Goal: Transaction & Acquisition: Book appointment/travel/reservation

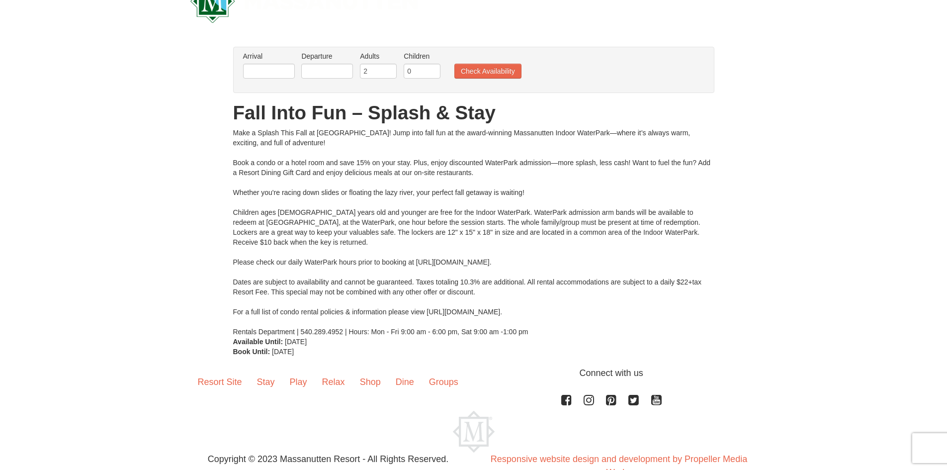
scroll to position [50, 0]
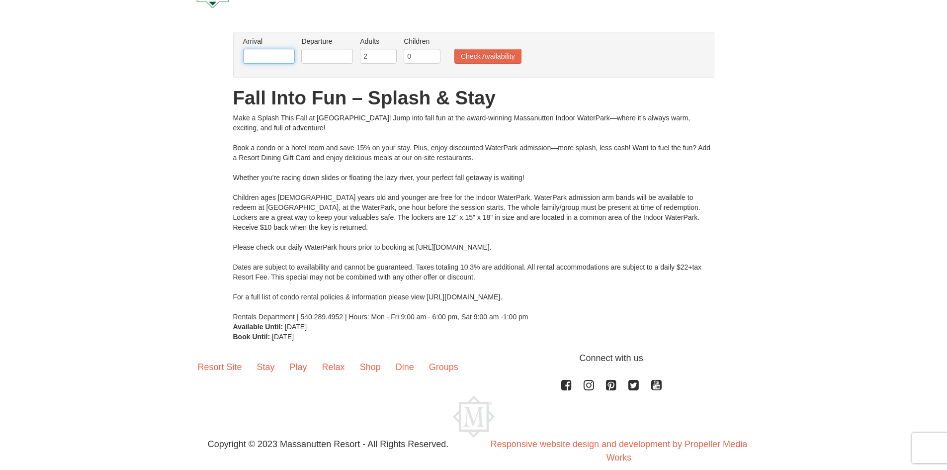
click at [268, 55] on input "text" at bounding box center [269, 56] width 52 height 15
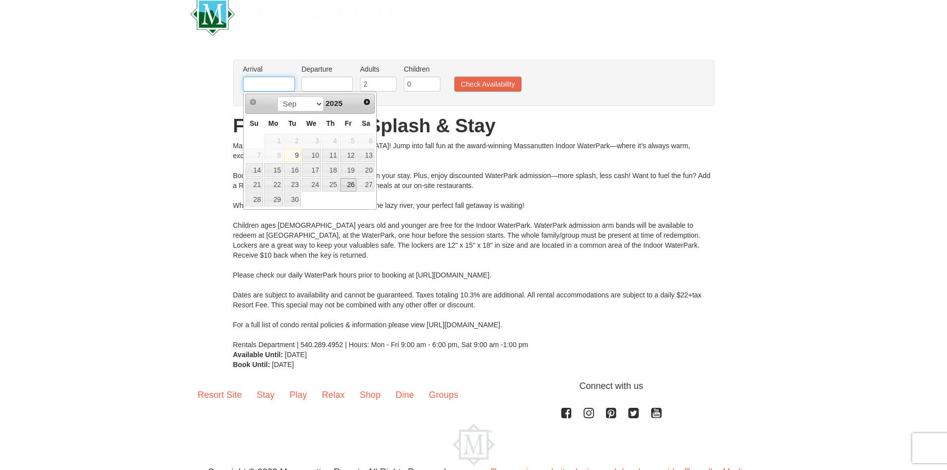
scroll to position [0, 0]
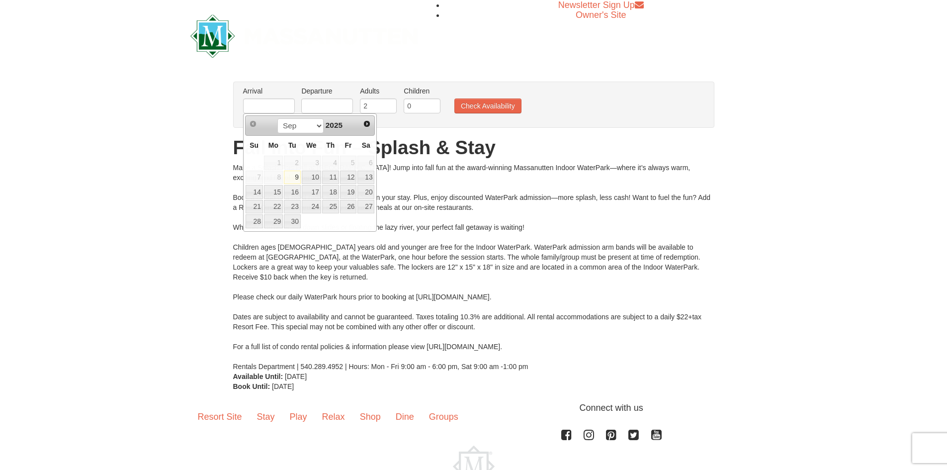
drag, startPoint x: 482, startPoint y: 223, endPoint x: 520, endPoint y: 250, distance: 47.1
click at [486, 225] on div "Make a Splash This Fall at Massanutten! Jump into fall fun at the award-winning…" at bounding box center [473, 267] width 481 height 209
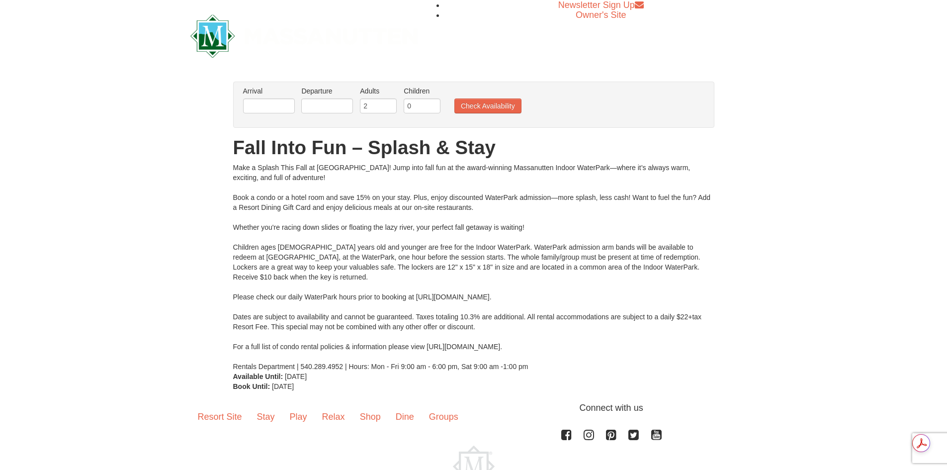
click at [598, 271] on div "Make a Splash This Fall at Massanutten! Jump into fall fun at the award-winning…" at bounding box center [473, 267] width 481 height 209
click at [254, 108] on input "text" at bounding box center [269, 105] width 52 height 15
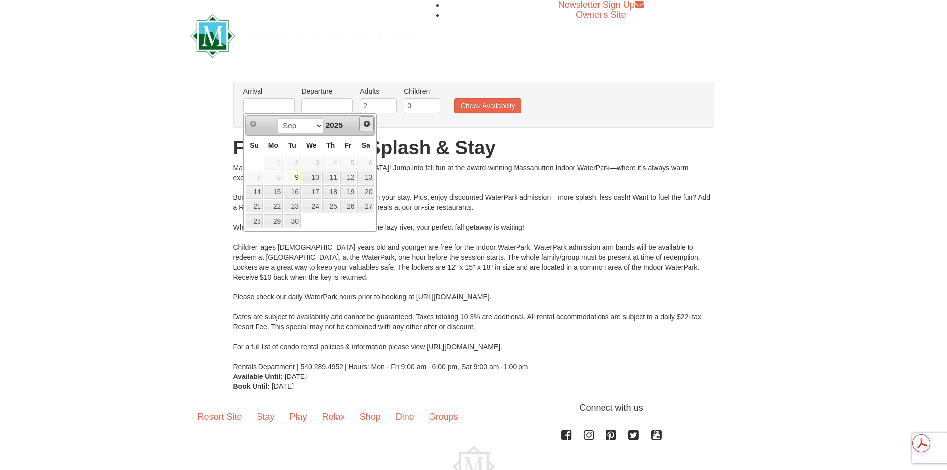
click at [367, 126] on span "Next" at bounding box center [367, 124] width 8 height 8
click at [252, 123] on span "Prev" at bounding box center [253, 124] width 8 height 8
click at [490, 193] on div "Make a Splash This Fall at Massanutten! Jump into fall fun at the award-winning…" at bounding box center [473, 267] width 481 height 209
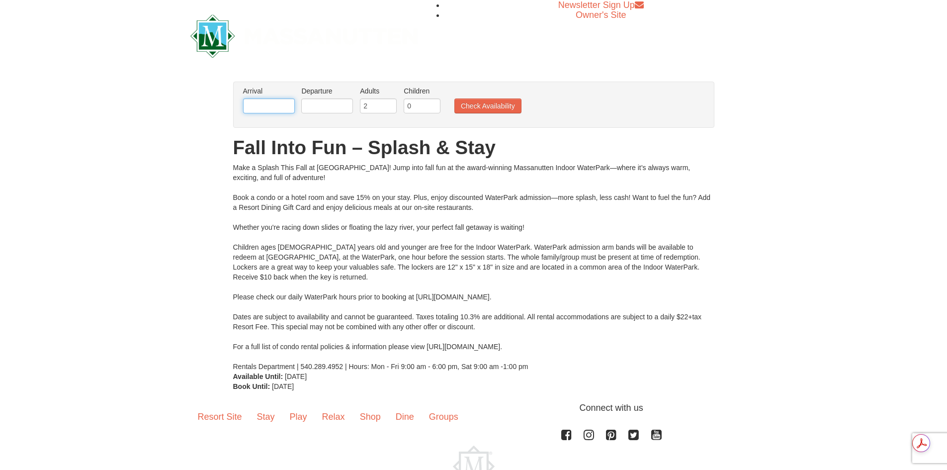
click at [262, 100] on input "text" at bounding box center [269, 105] width 52 height 15
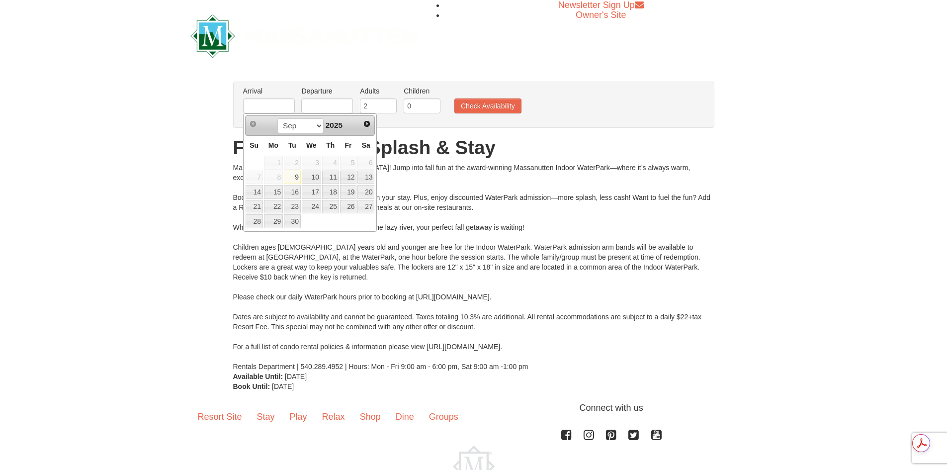
click at [434, 206] on div "Make a Splash This Fall at Massanutten! Jump into fall fun at the award-winning…" at bounding box center [473, 267] width 481 height 209
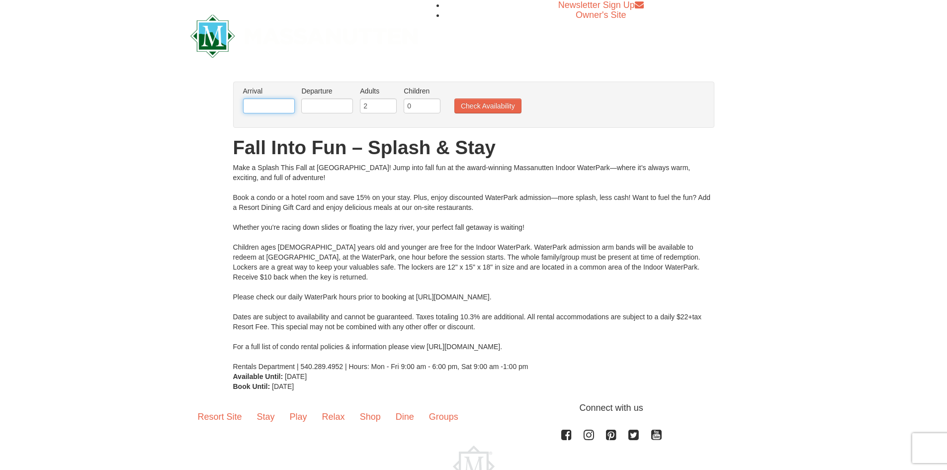
click at [265, 108] on input "text" at bounding box center [269, 105] width 52 height 15
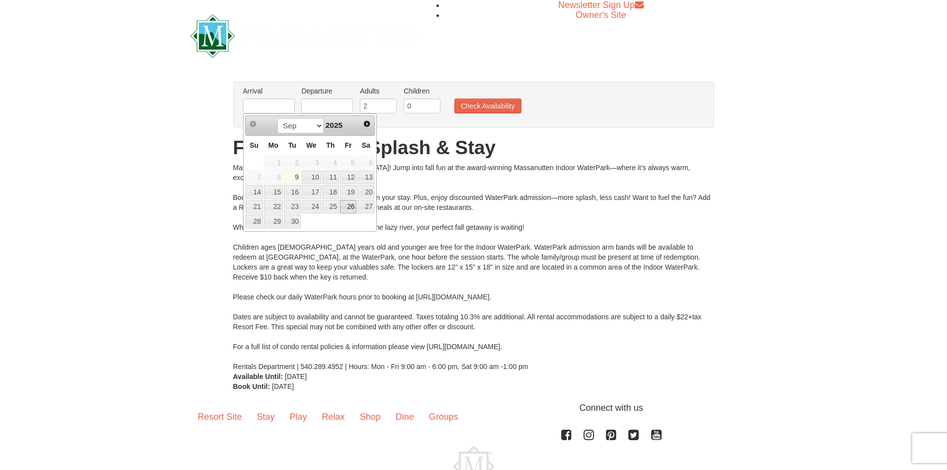
click at [352, 206] on link "26" at bounding box center [348, 207] width 17 height 14
type input "[DATE]"
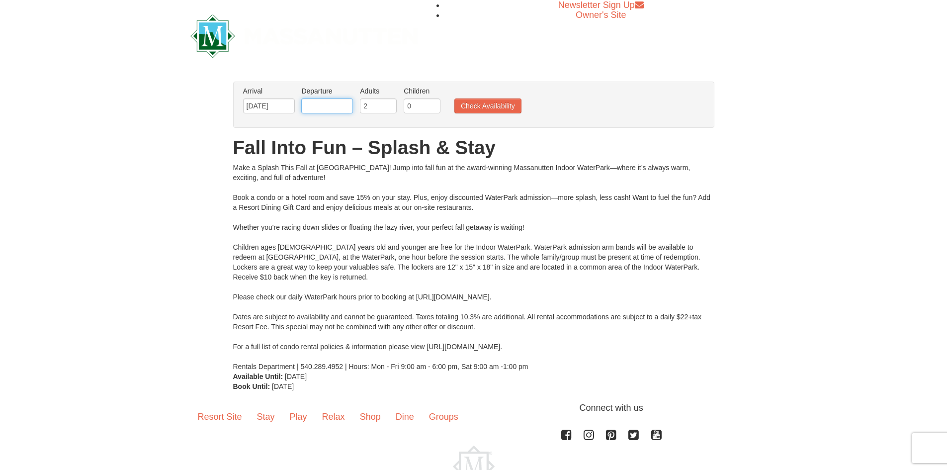
drag, startPoint x: 321, startPoint y: 107, endPoint x: 324, endPoint y: 112, distance: 5.8
click at [321, 107] on input "text" at bounding box center [327, 105] width 52 height 15
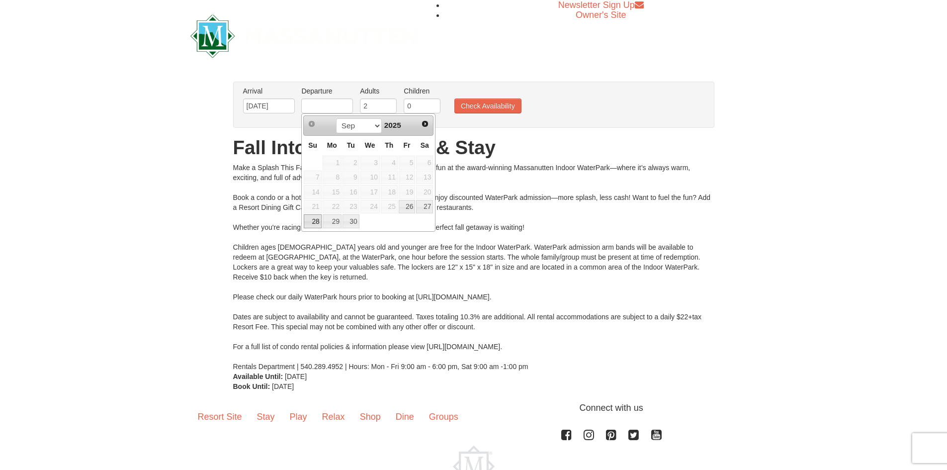
click at [312, 220] on link "28" at bounding box center [312, 221] width 17 height 14
type input "[DATE]"
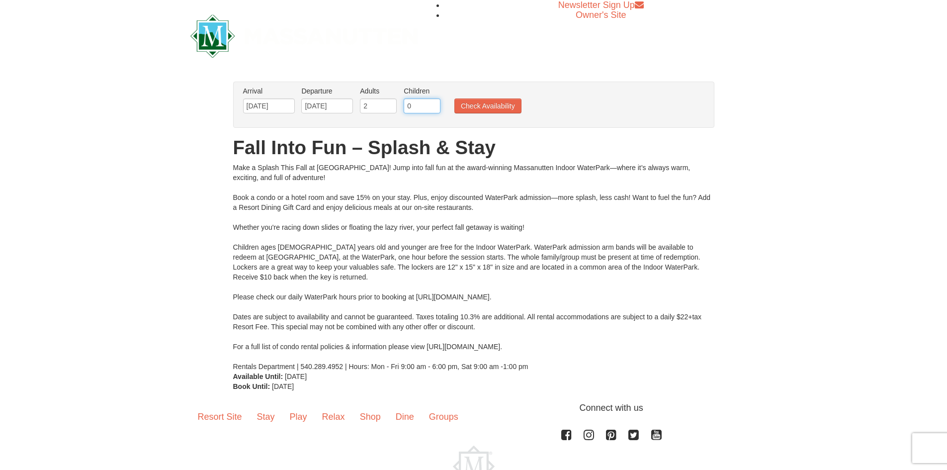
click at [412, 105] on input "0" at bounding box center [422, 105] width 37 height 15
click at [433, 102] on input "1" at bounding box center [422, 105] width 37 height 15
click at [433, 102] on input "2" at bounding box center [422, 105] width 37 height 15
type input "3"
click at [433, 102] on input "3" at bounding box center [422, 105] width 37 height 15
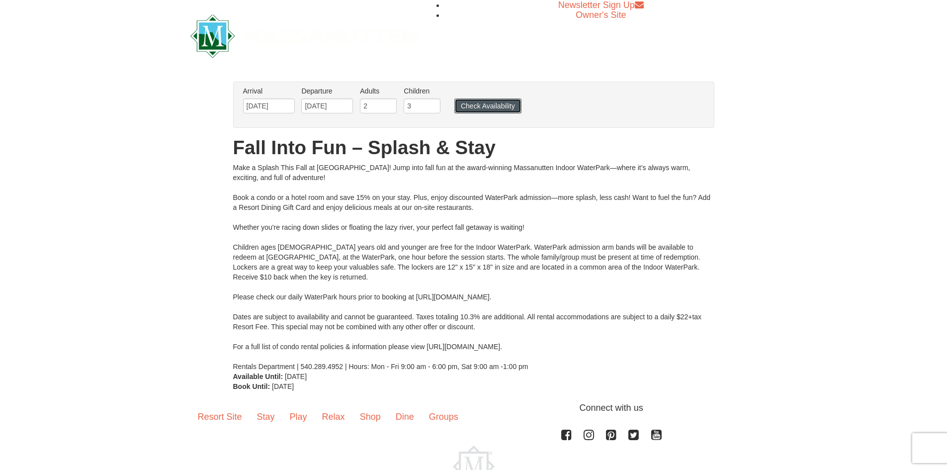
click at [475, 107] on button "Check Availability" at bounding box center [488, 105] width 67 height 15
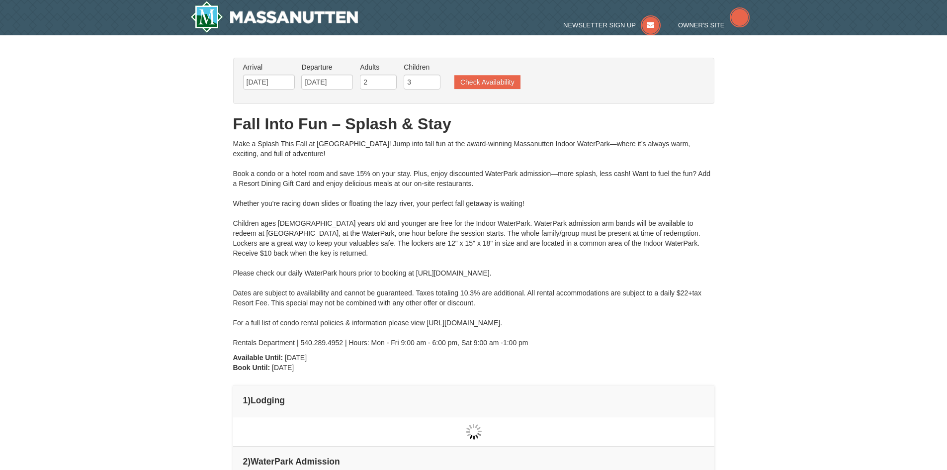
type input "[DATE]"
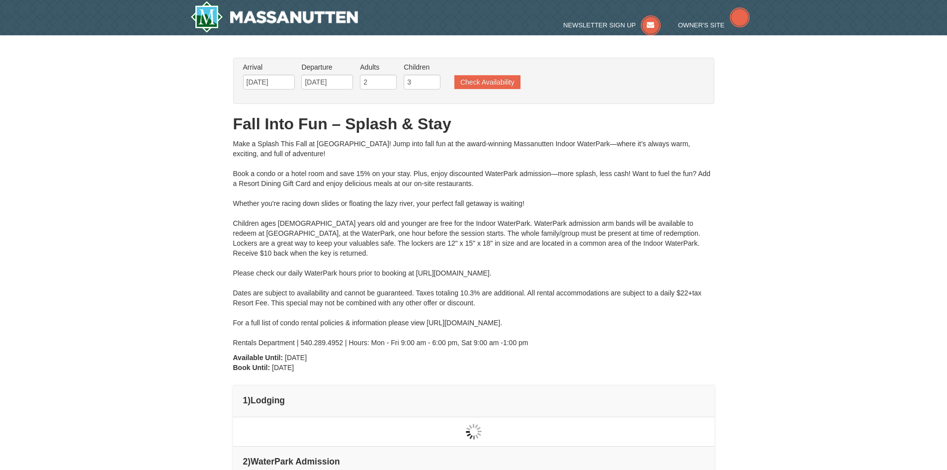
type input "[DATE]"
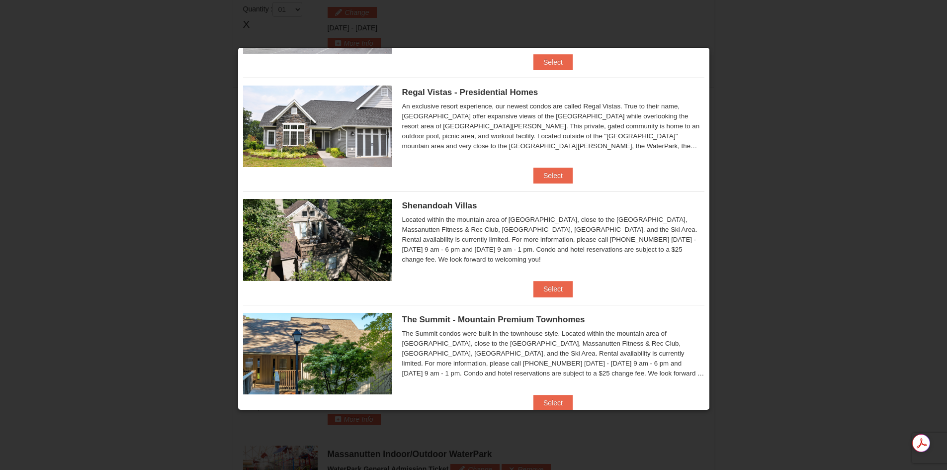
scroll to position [50, 0]
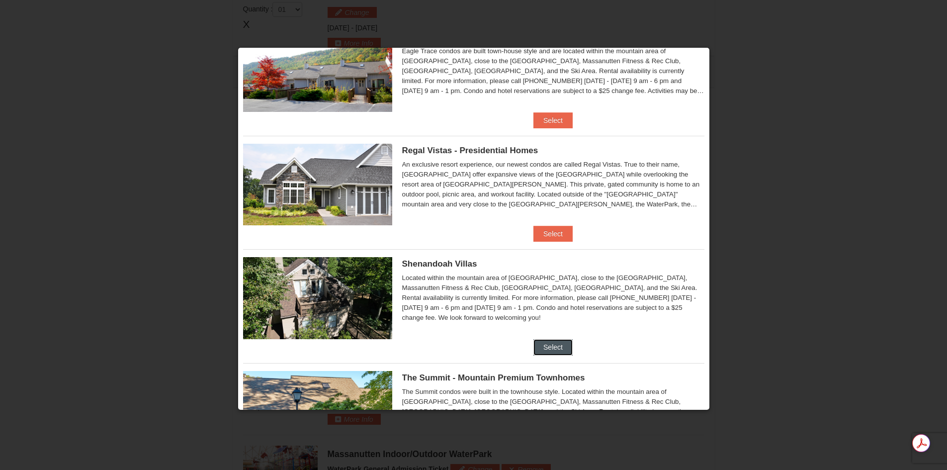
click at [557, 350] on button "Select" at bounding box center [553, 347] width 39 height 16
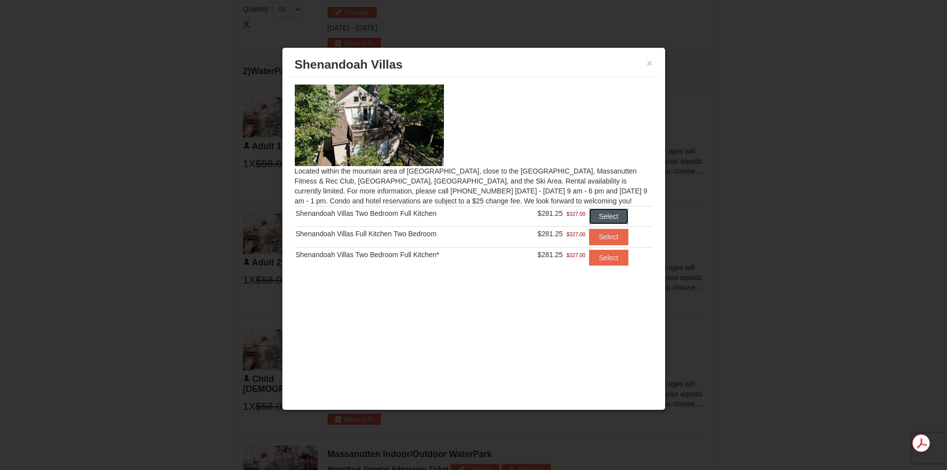
click at [617, 215] on button "Select" at bounding box center [608, 216] width 39 height 16
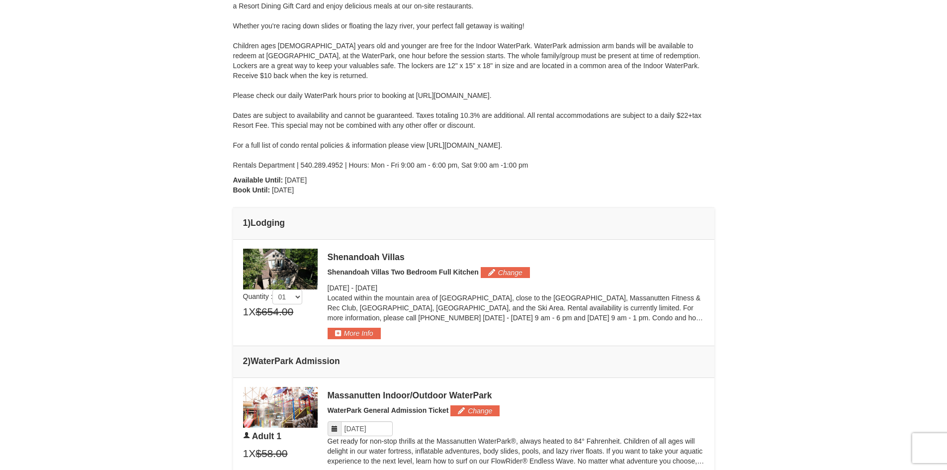
scroll to position [225, 0]
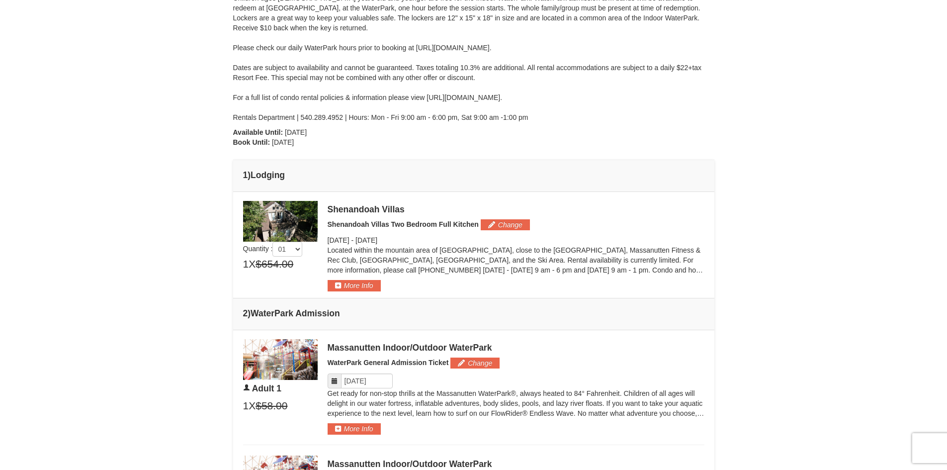
click at [352, 211] on div "Shenandoah Villas" at bounding box center [516, 209] width 377 height 10
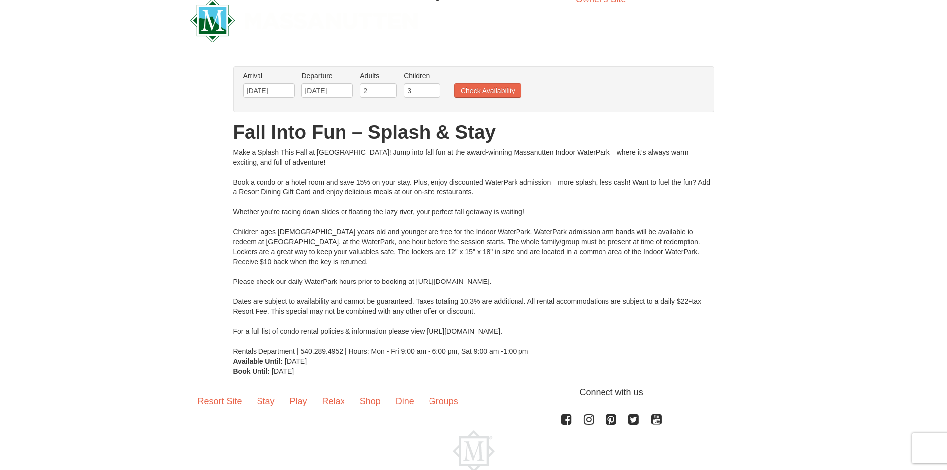
scroll to position [13, 0]
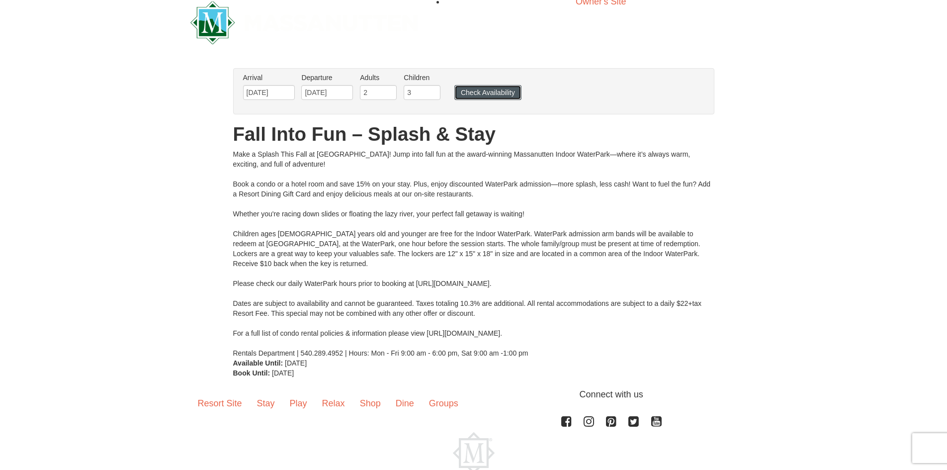
click at [488, 93] on button "Check Availability" at bounding box center [488, 92] width 67 height 15
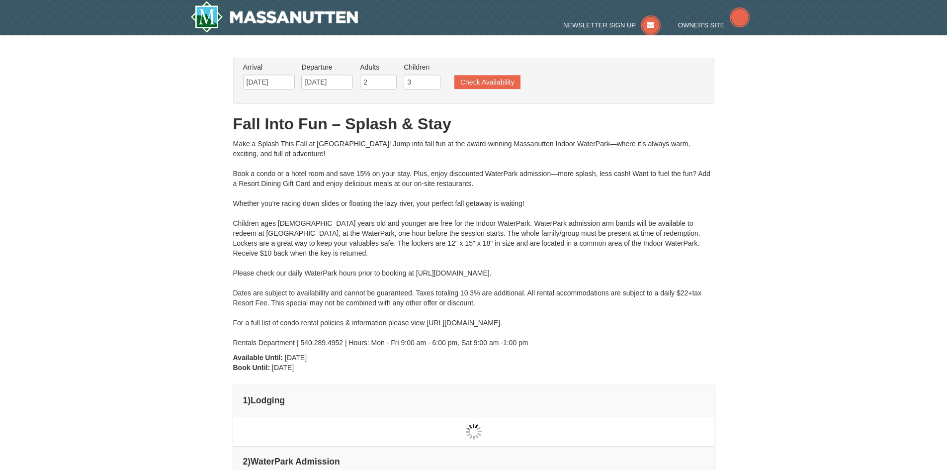
type input "[DATE]"
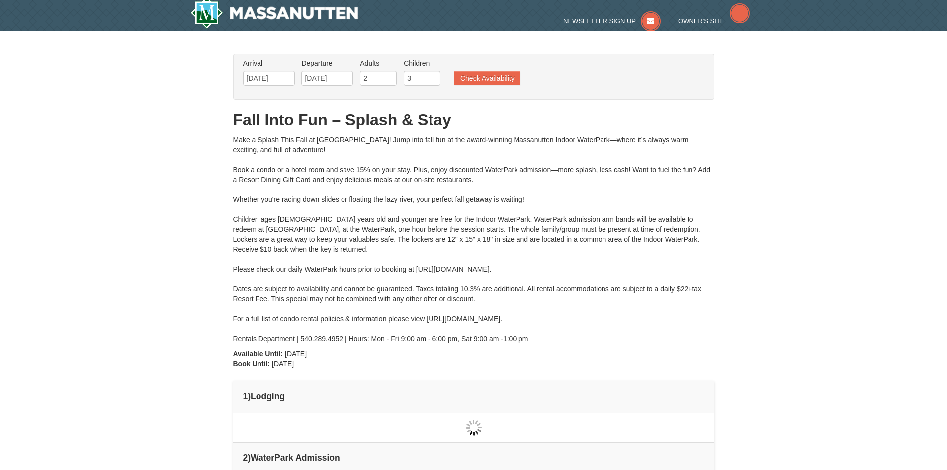
type input "[DATE]"
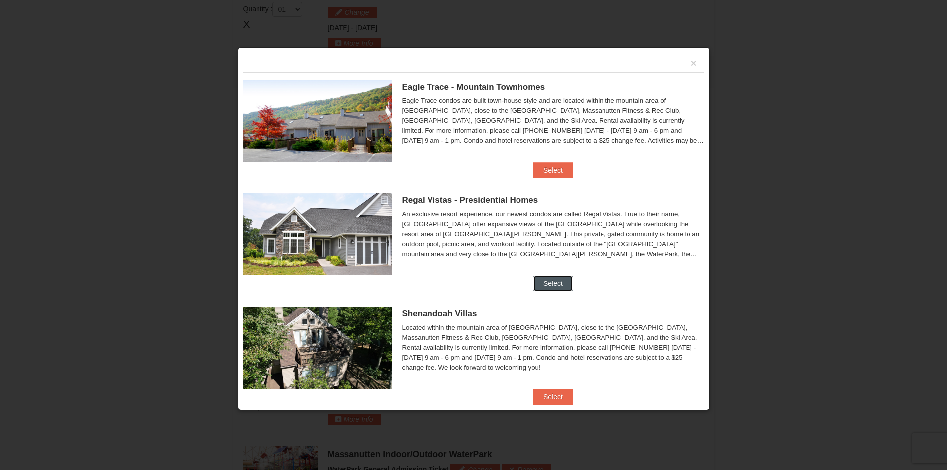
click at [544, 282] on button "Select" at bounding box center [553, 284] width 39 height 16
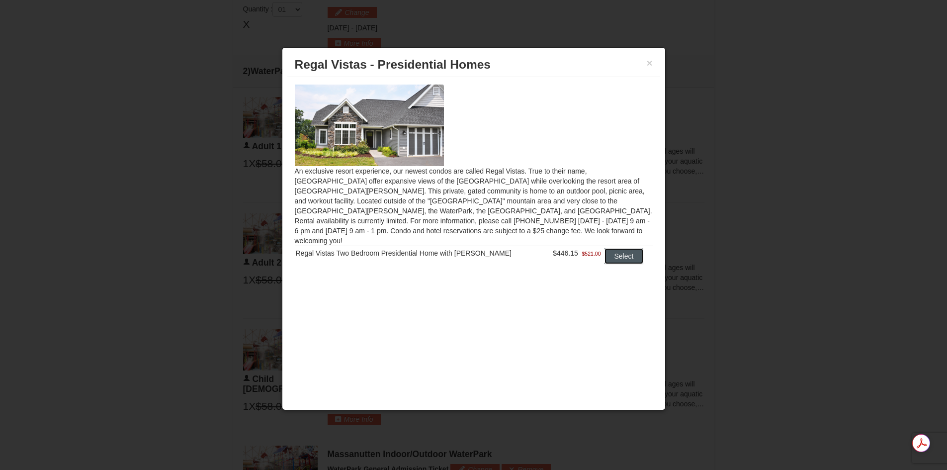
click at [623, 249] on button "Select" at bounding box center [624, 256] width 39 height 16
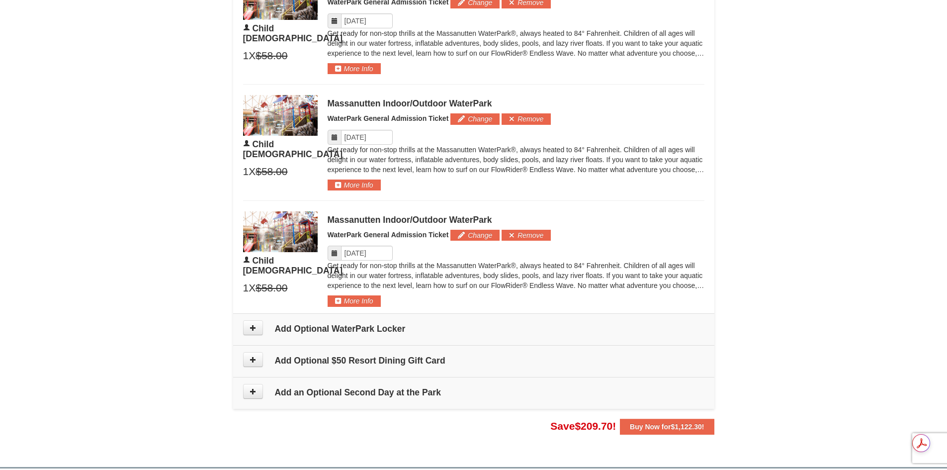
scroll to position [854, 0]
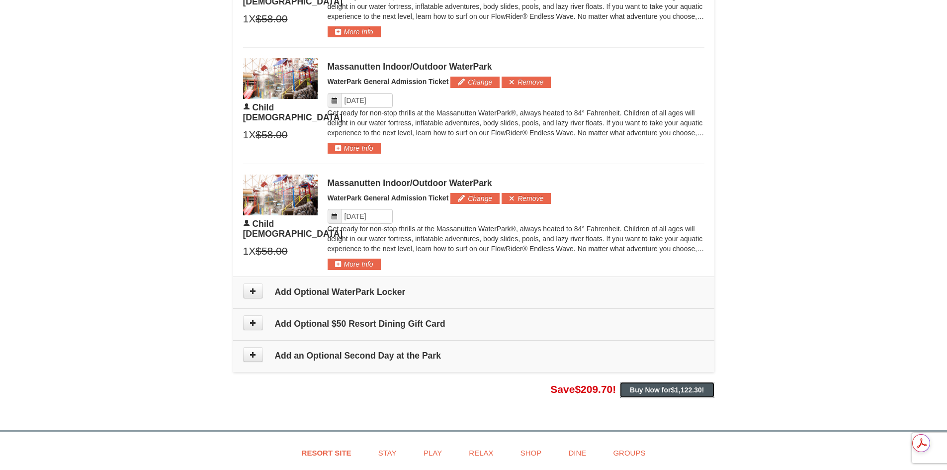
click at [682, 390] on span "$1,122.30" at bounding box center [686, 390] width 31 height 8
click at [670, 390] on strong "Buy Now for $1,122.30 !" at bounding box center [667, 390] width 74 height 8
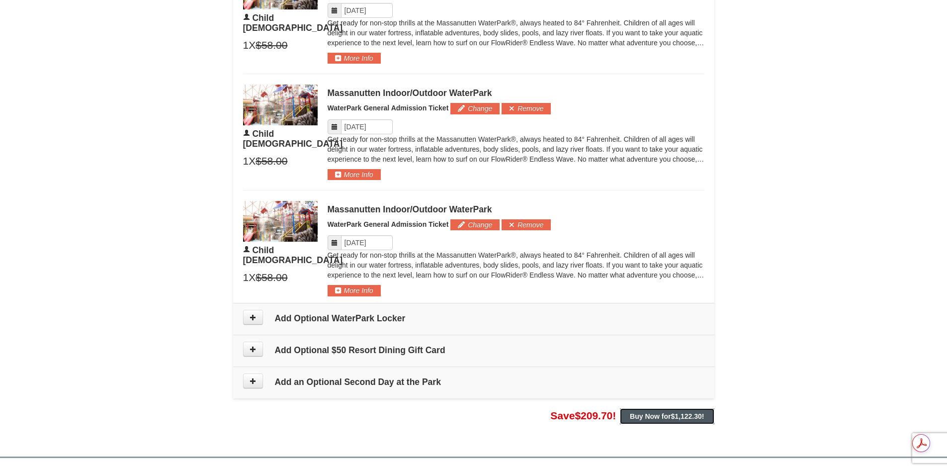
scroll to position [904, 0]
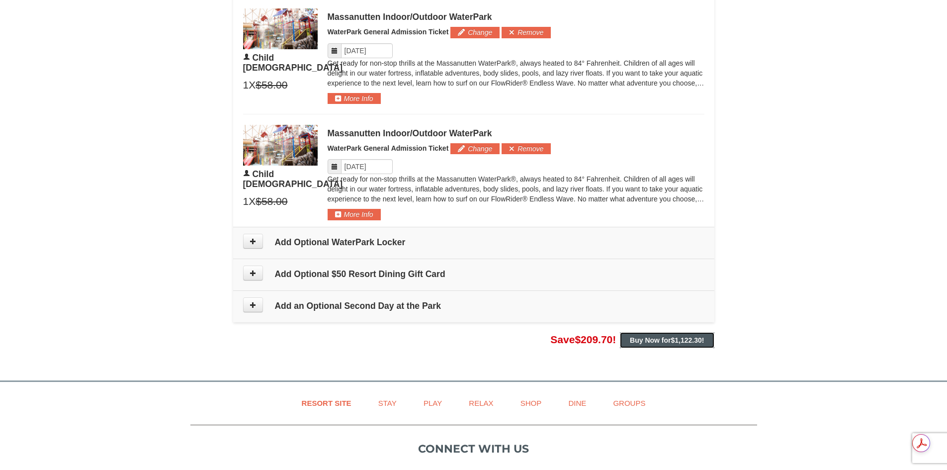
click at [657, 342] on strong "Buy Now for $1,122.30 !" at bounding box center [667, 340] width 74 height 8
click at [575, 341] on span "$209.70" at bounding box center [594, 339] width 38 height 11
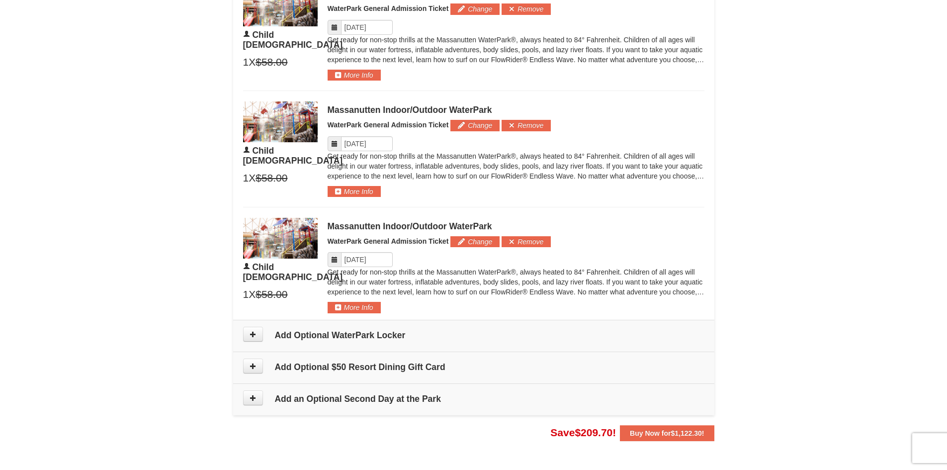
scroll to position [954, 0]
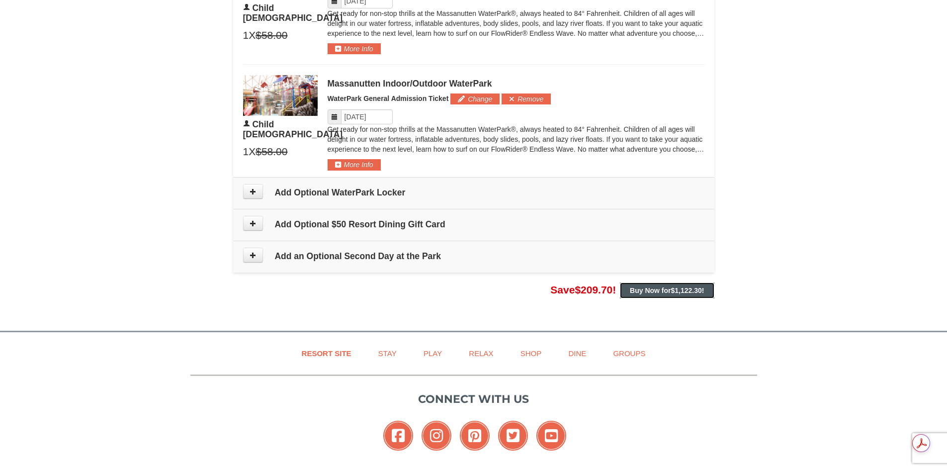
click at [674, 288] on span "$1,122.30" at bounding box center [686, 290] width 31 height 8
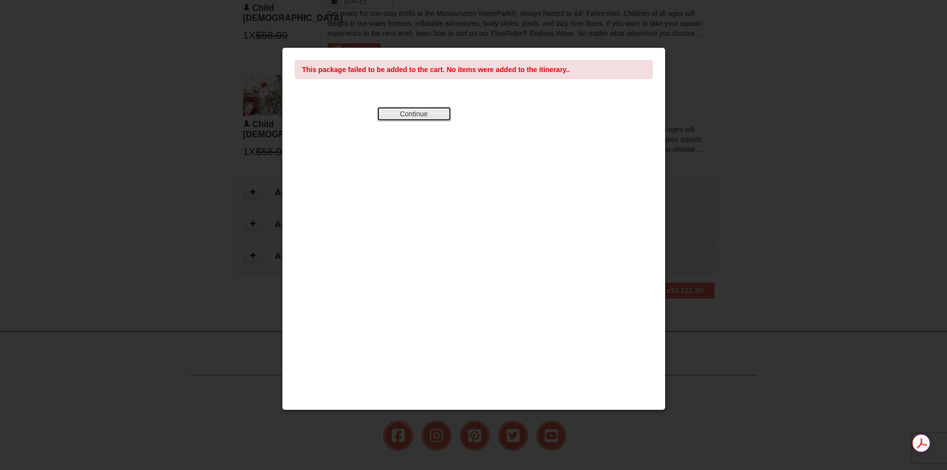
click at [420, 117] on button "Continue" at bounding box center [414, 113] width 75 height 15
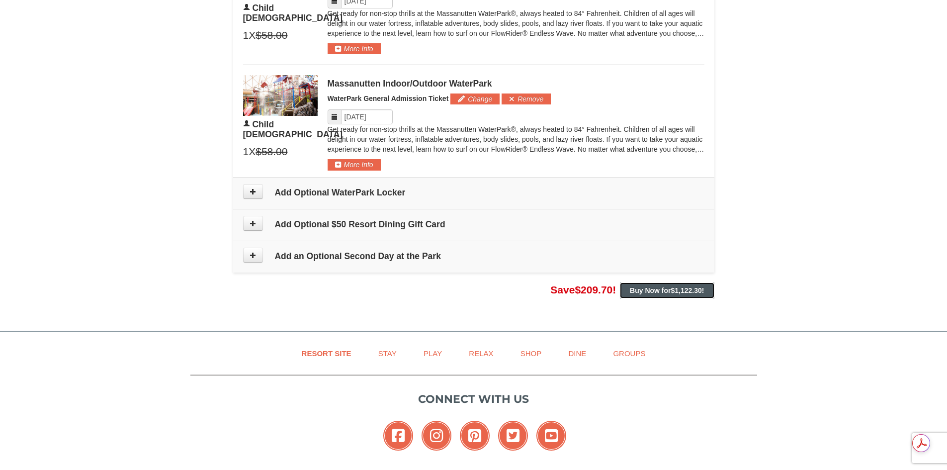
click at [644, 294] on strong "Buy Now for $1,122.30 !" at bounding box center [667, 290] width 74 height 8
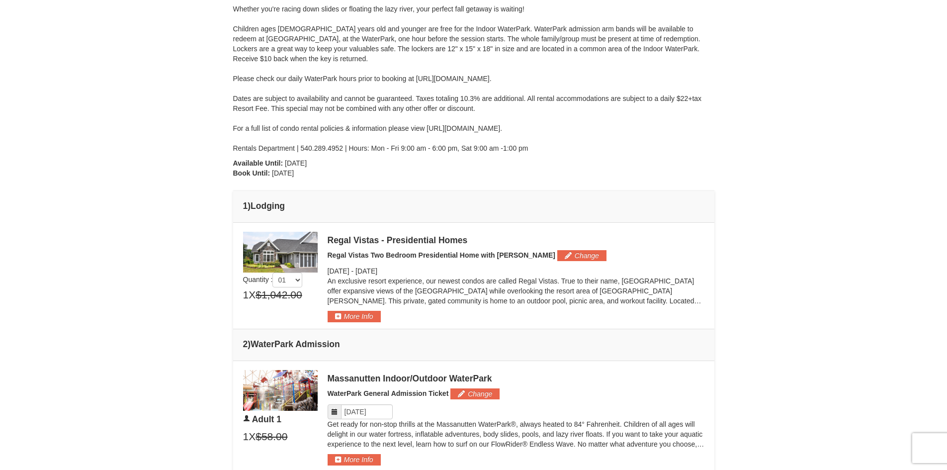
scroll to position [108, 0]
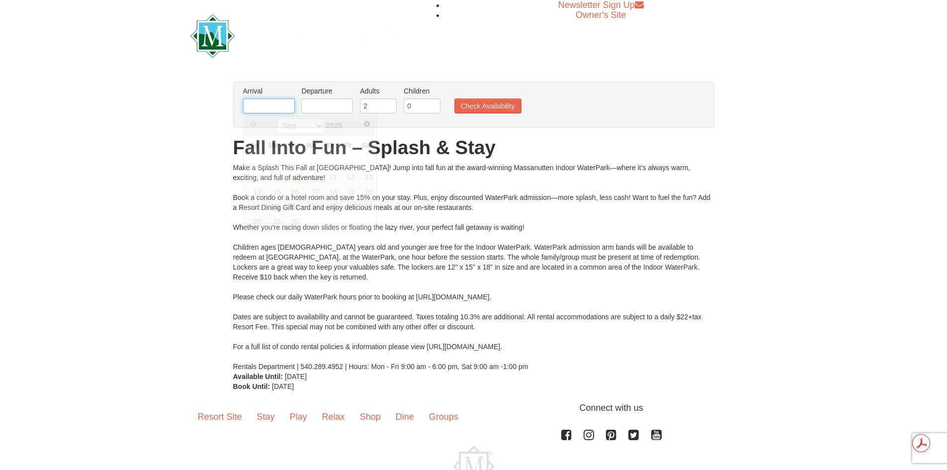
click at [279, 107] on input "text" at bounding box center [269, 105] width 52 height 15
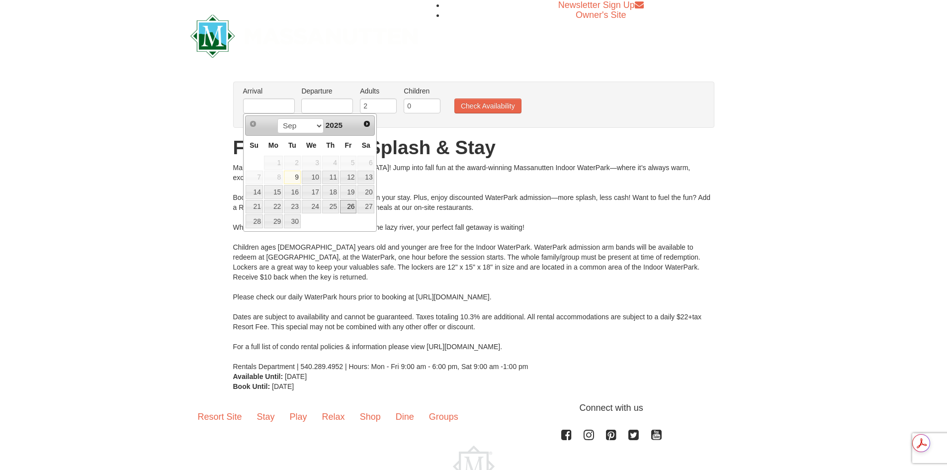
click at [348, 205] on link "26" at bounding box center [348, 207] width 17 height 14
type input "[DATE]"
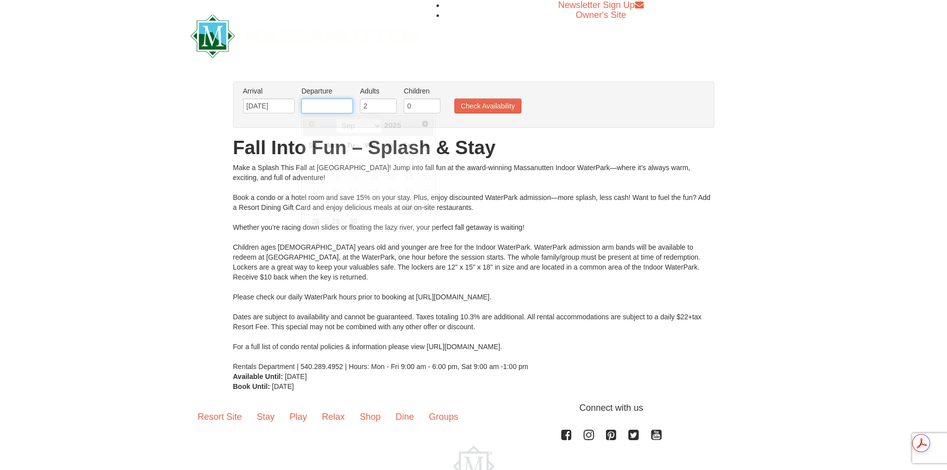
click at [323, 104] on input "text" at bounding box center [327, 105] width 52 height 15
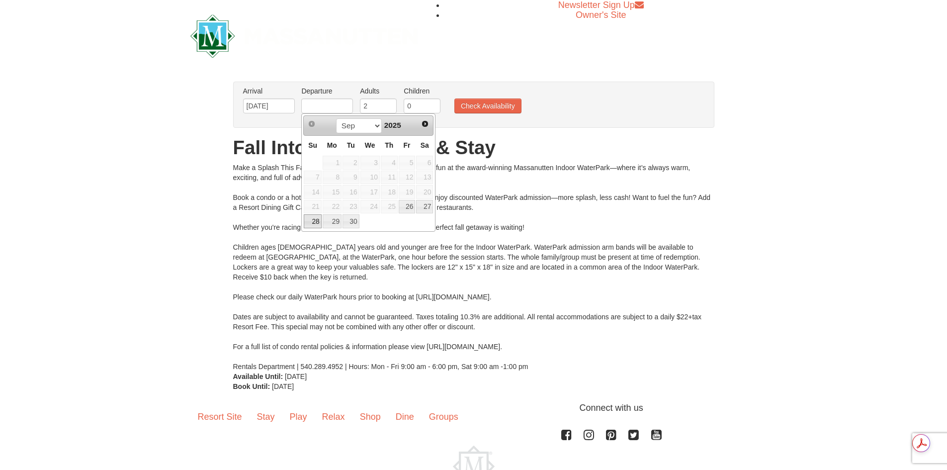
click at [314, 225] on link "28" at bounding box center [312, 221] width 17 height 14
type input "[DATE]"
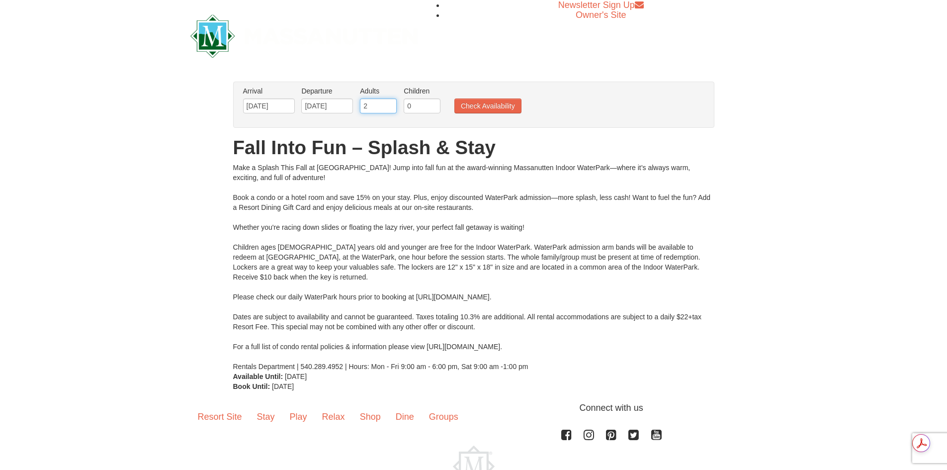
click at [376, 103] on input "2" at bounding box center [378, 105] width 37 height 15
click at [412, 104] on input "0" at bounding box center [422, 105] width 37 height 15
click at [435, 103] on input "1" at bounding box center [422, 105] width 37 height 15
click at [435, 103] on input "2" at bounding box center [422, 105] width 37 height 15
type input "3"
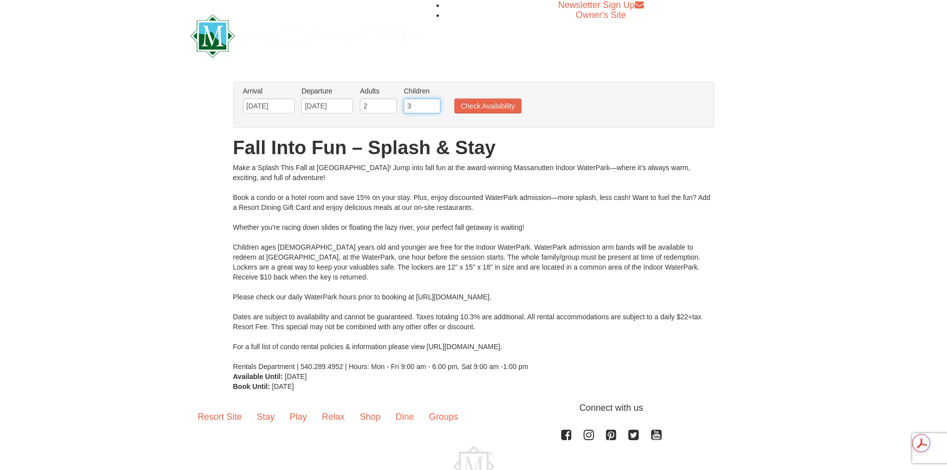
click at [435, 103] on input "3" at bounding box center [422, 105] width 37 height 15
click at [390, 103] on input "3" at bounding box center [378, 105] width 37 height 15
type input "4"
click at [390, 103] on input "4" at bounding box center [378, 105] width 37 height 15
click at [485, 109] on button "Check Availability" at bounding box center [488, 105] width 67 height 15
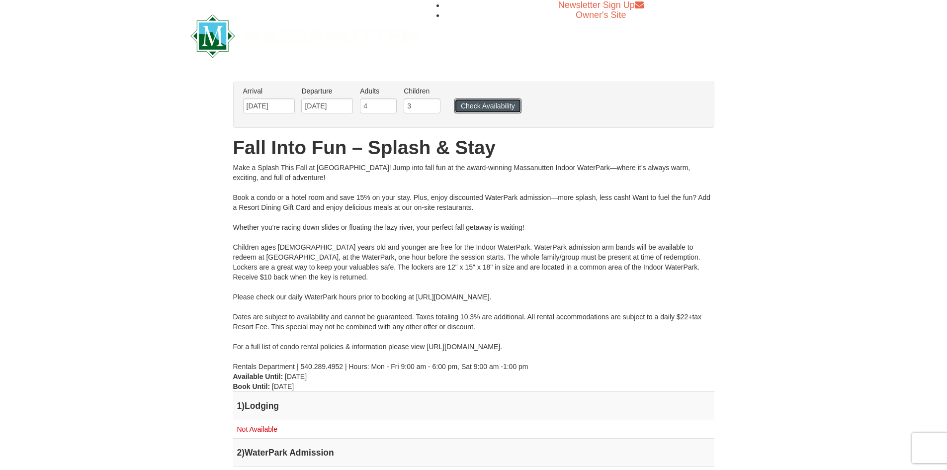
click at [484, 104] on button "Check Availability" at bounding box center [488, 105] width 67 height 15
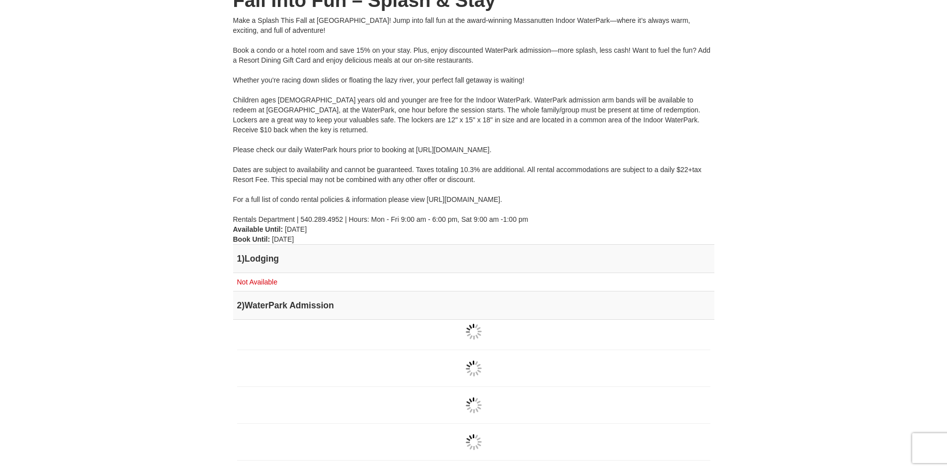
scroll to position [50, 0]
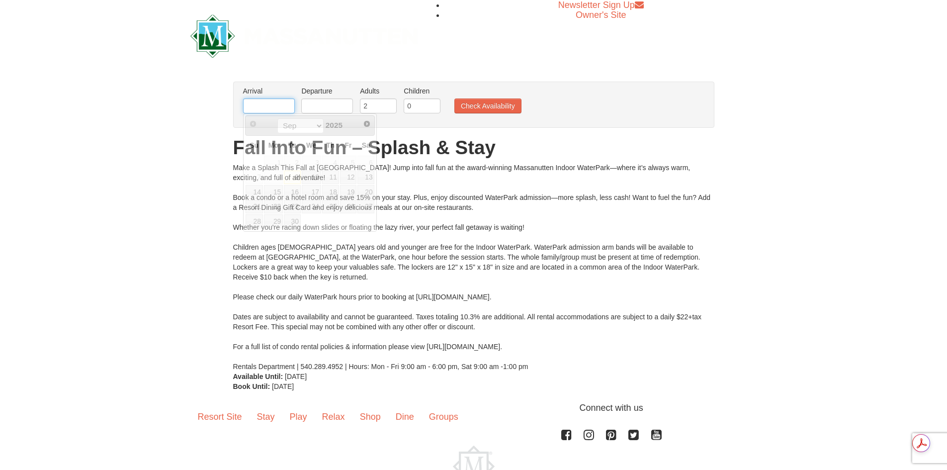
click at [269, 104] on input "text" at bounding box center [269, 105] width 52 height 15
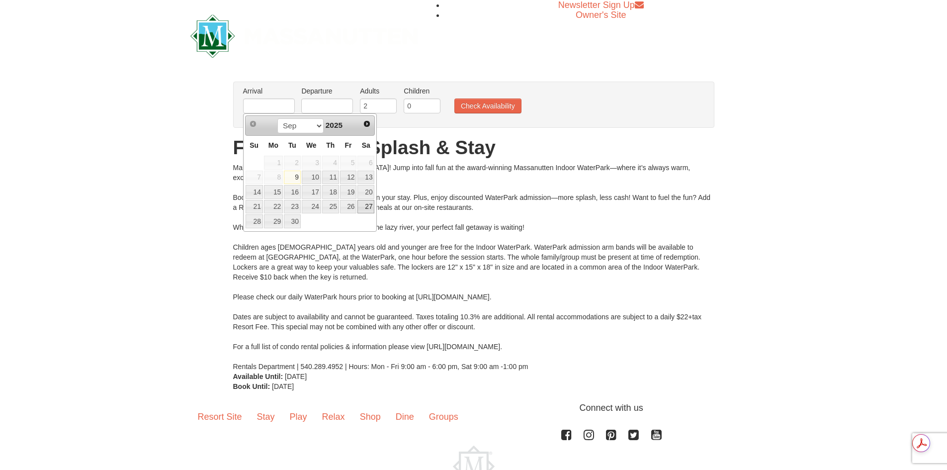
click at [354, 206] on link "26" at bounding box center [348, 207] width 17 height 14
type input "[DATE]"
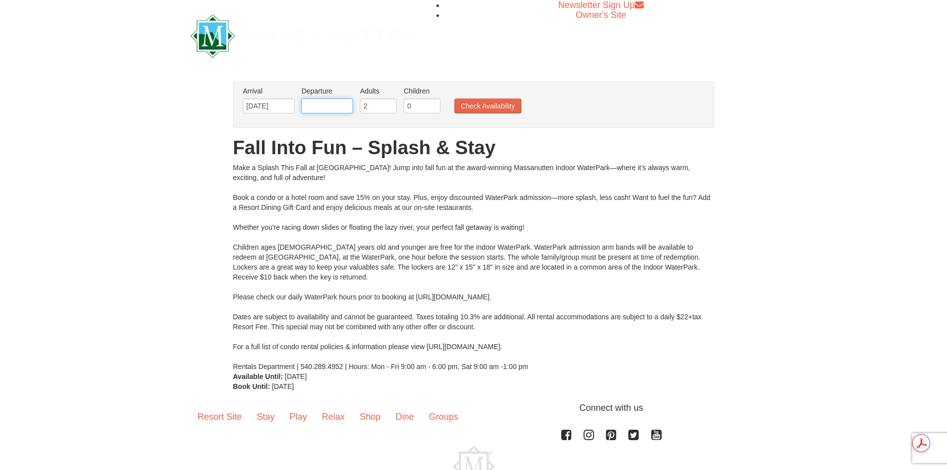
click at [316, 105] on input "text" at bounding box center [327, 105] width 52 height 15
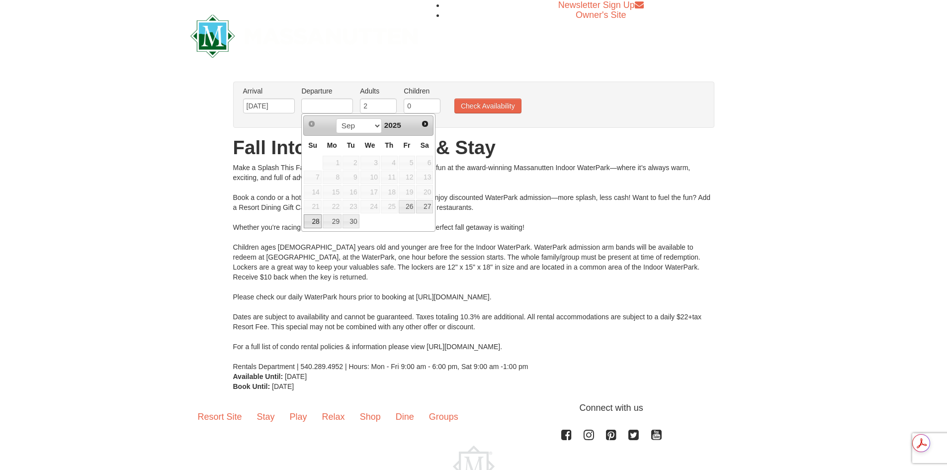
click at [309, 218] on link "28" at bounding box center [312, 221] width 17 height 14
type input "[DATE]"
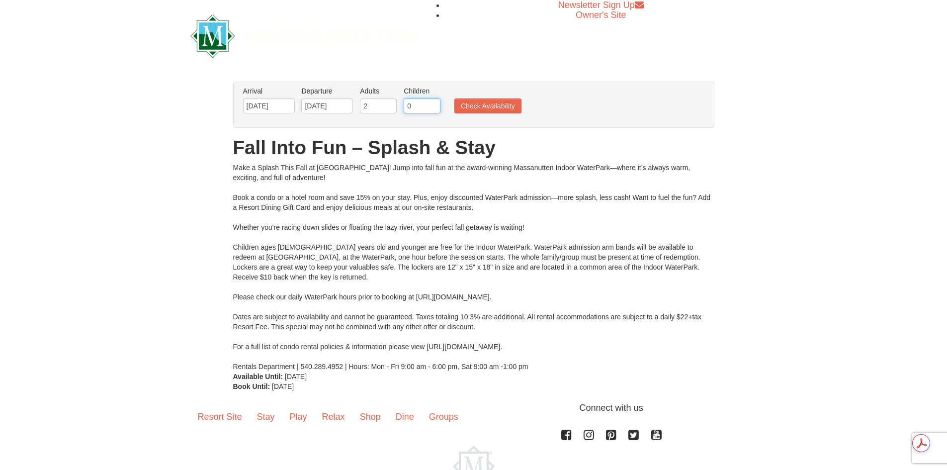
click at [411, 101] on input "0" at bounding box center [422, 105] width 37 height 15
click at [434, 100] on input "0" at bounding box center [422, 105] width 37 height 15
click at [432, 103] on input "1" at bounding box center [422, 105] width 37 height 15
click at [432, 103] on input "2" at bounding box center [422, 105] width 37 height 15
type input "3"
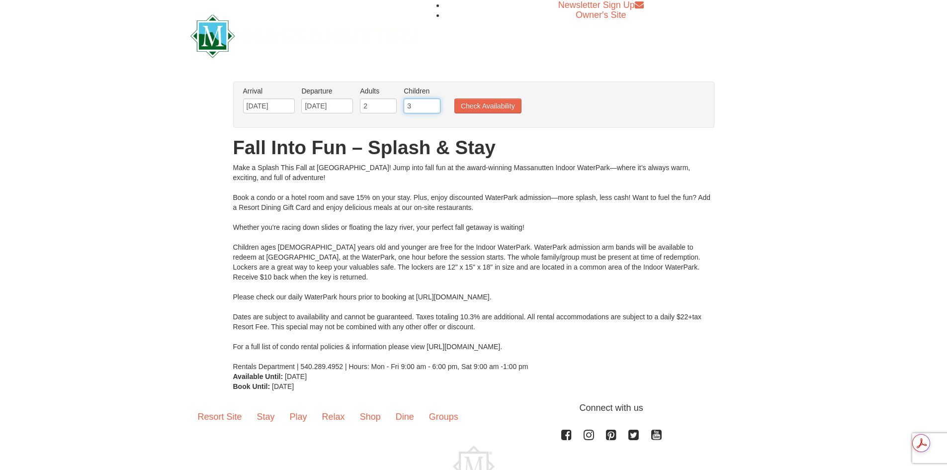
click at [432, 103] on input "3" at bounding box center [422, 105] width 37 height 15
click at [469, 102] on button "Check Availability" at bounding box center [488, 105] width 67 height 15
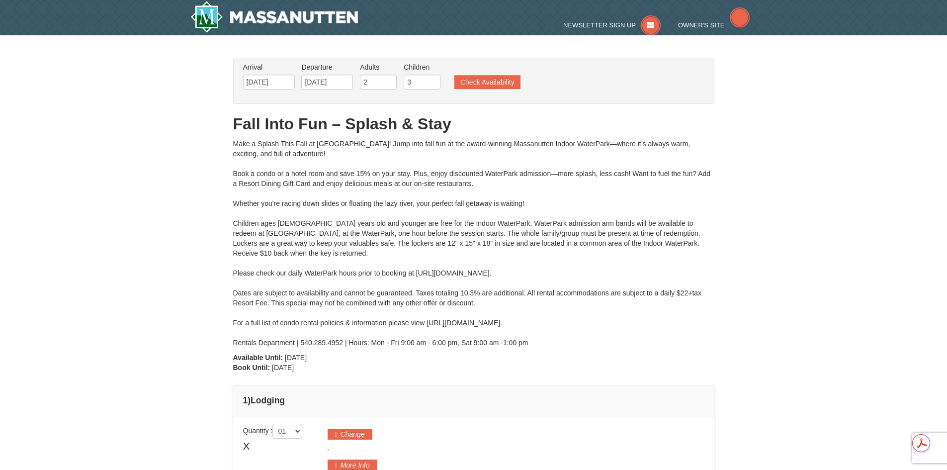
type input "[DATE]"
type input "09/27/2025"
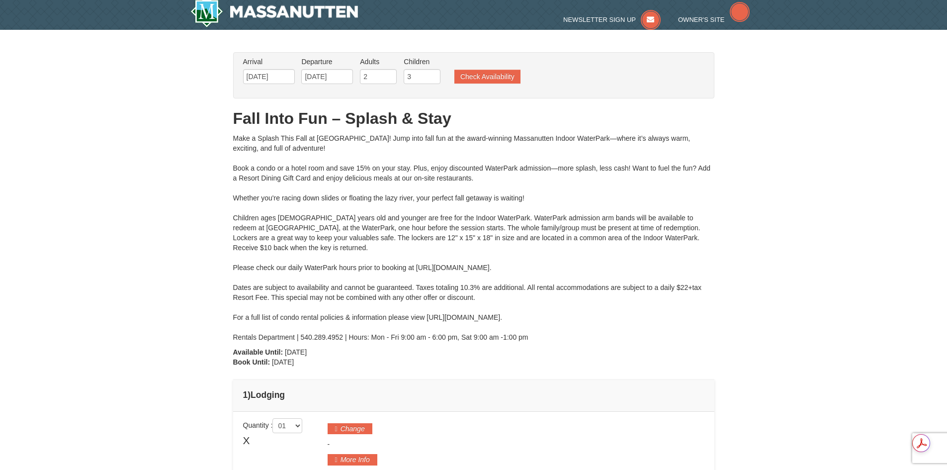
type input "[DATE]"
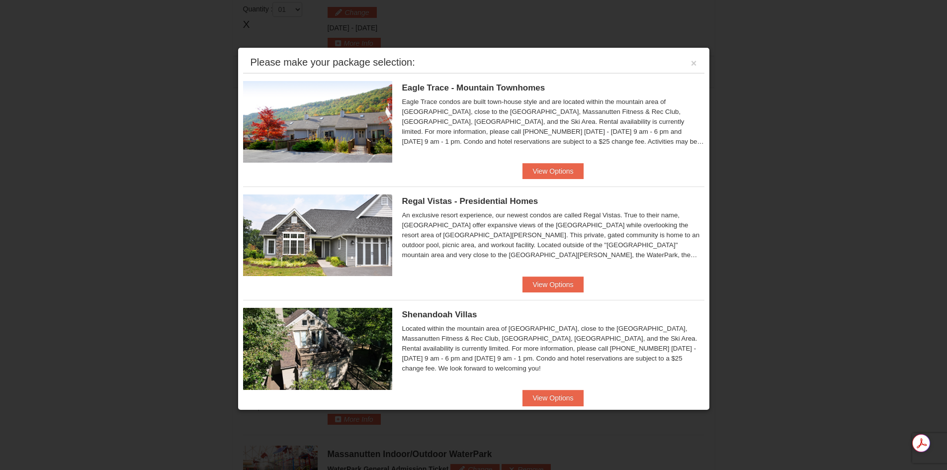
scroll to position [424, 0]
click at [690, 63] on div "Please make your package selection: ×" at bounding box center [474, 63] width 462 height 20
click at [691, 62] on button "×" at bounding box center [694, 63] width 6 height 10
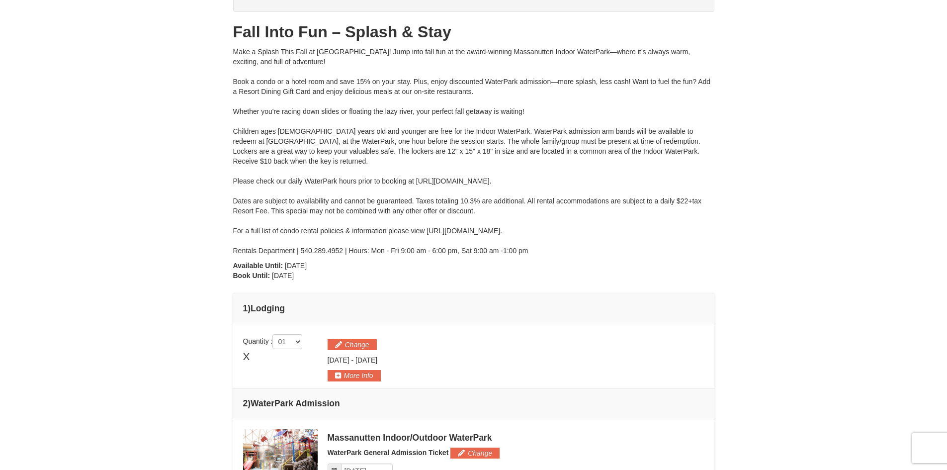
scroll to position [0, 0]
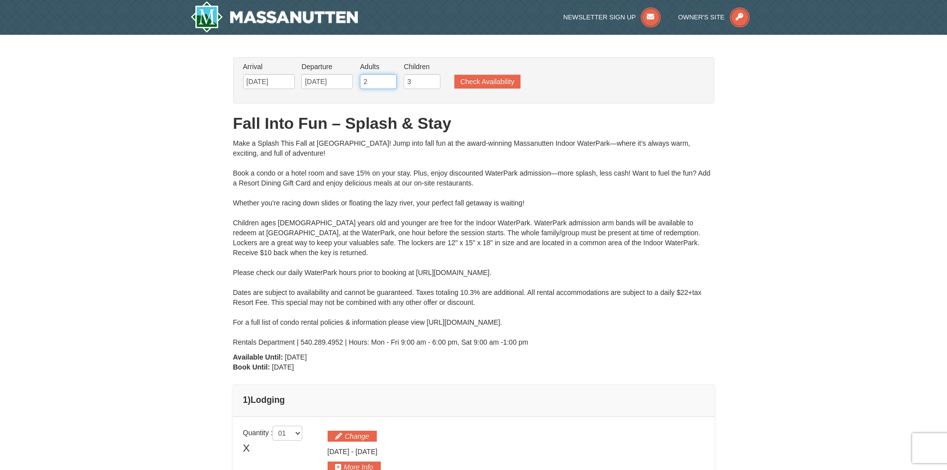
click at [381, 80] on input "2" at bounding box center [378, 81] width 37 height 15
click at [389, 80] on input "3" at bounding box center [378, 81] width 37 height 15
type input "4"
click at [389, 80] on input "4" at bounding box center [378, 81] width 37 height 15
click at [482, 76] on button "Check Availability" at bounding box center [488, 82] width 66 height 14
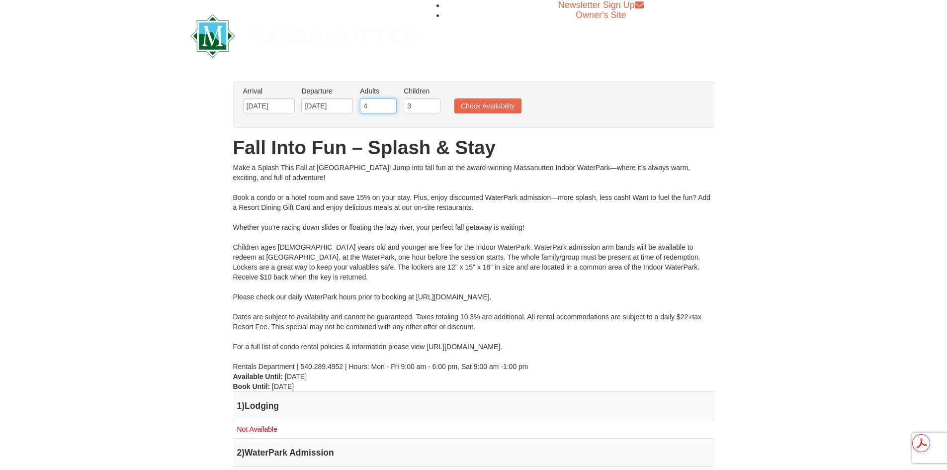
click at [373, 104] on input "4" at bounding box center [378, 105] width 37 height 15
click at [394, 110] on input "4" at bounding box center [378, 105] width 37 height 15
click at [392, 110] on input "3" at bounding box center [378, 105] width 37 height 15
type input "2"
click at [392, 110] on input "2" at bounding box center [378, 105] width 37 height 15
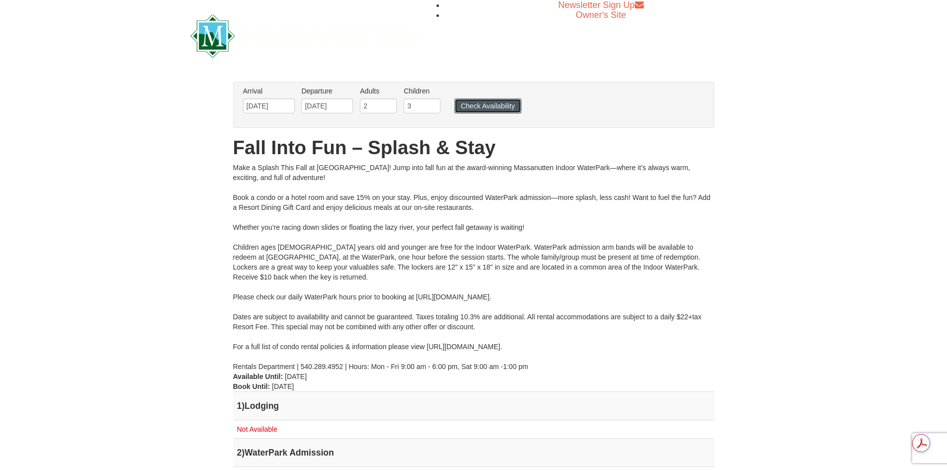
click at [504, 107] on button "Check Availability" at bounding box center [488, 105] width 67 height 15
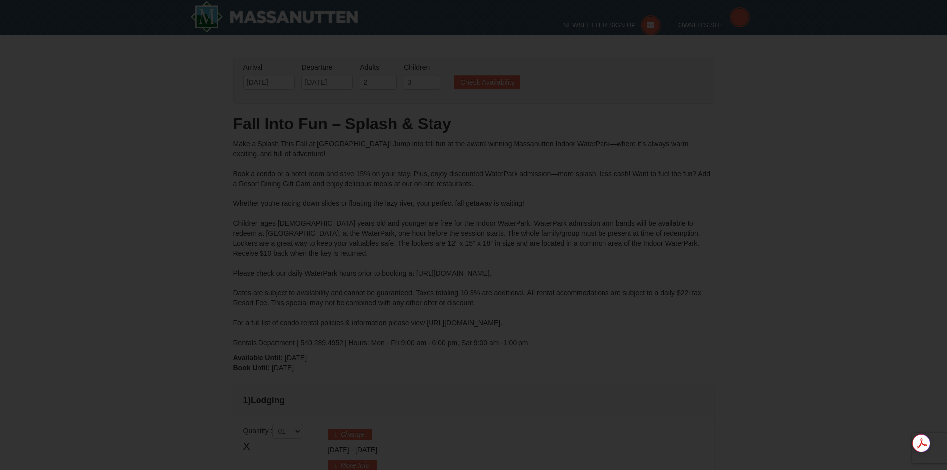
type input "[DATE]"
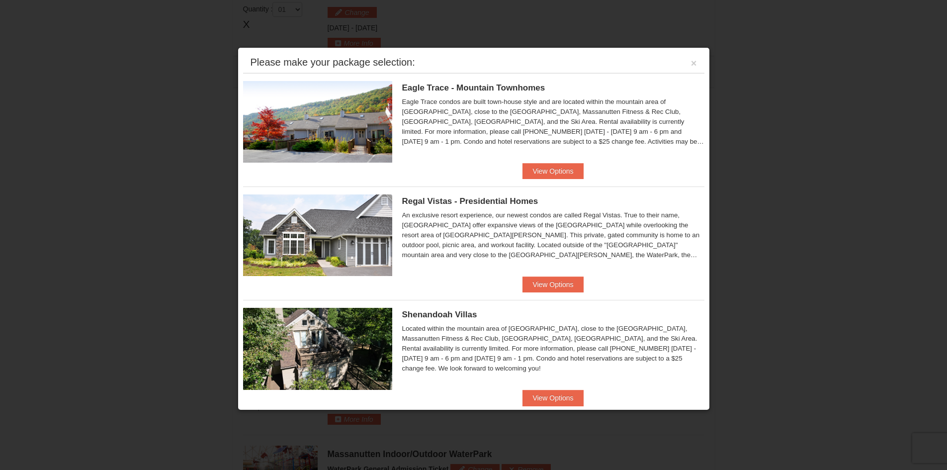
scroll to position [424, 0]
click at [553, 279] on button "View Options" at bounding box center [553, 285] width 61 height 16
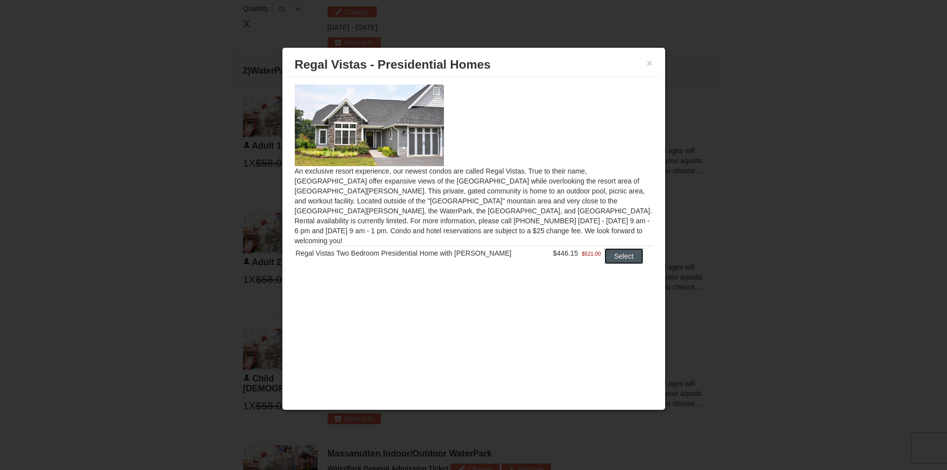
click at [620, 248] on button "Select" at bounding box center [624, 256] width 39 height 16
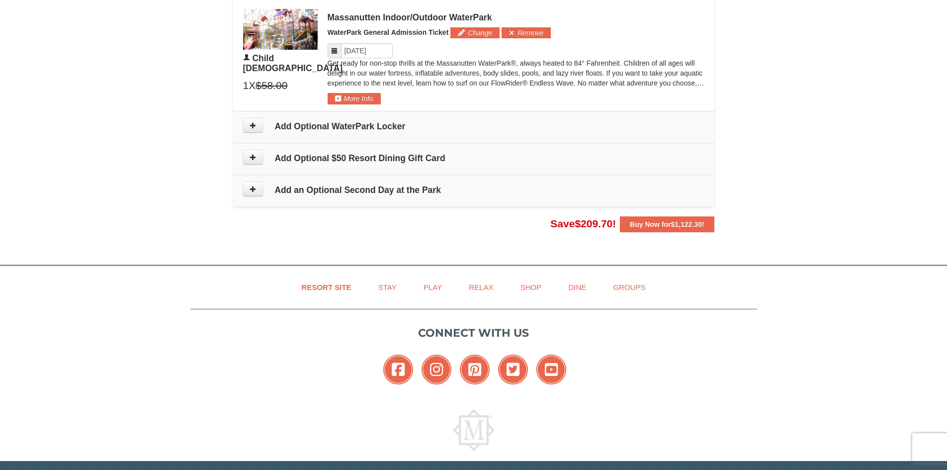
scroll to position [1053, 0]
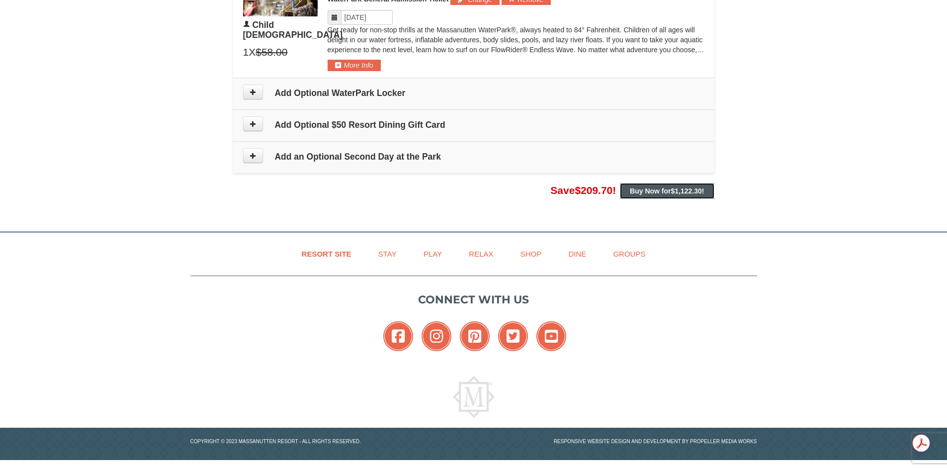
click at [665, 193] on strong "Buy Now for $1,122.30 !" at bounding box center [667, 191] width 74 height 8
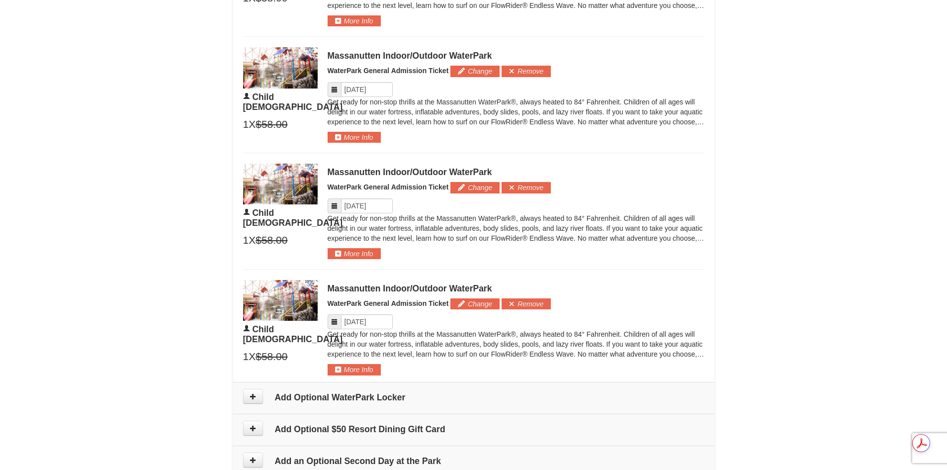
scroll to position [904, 0]
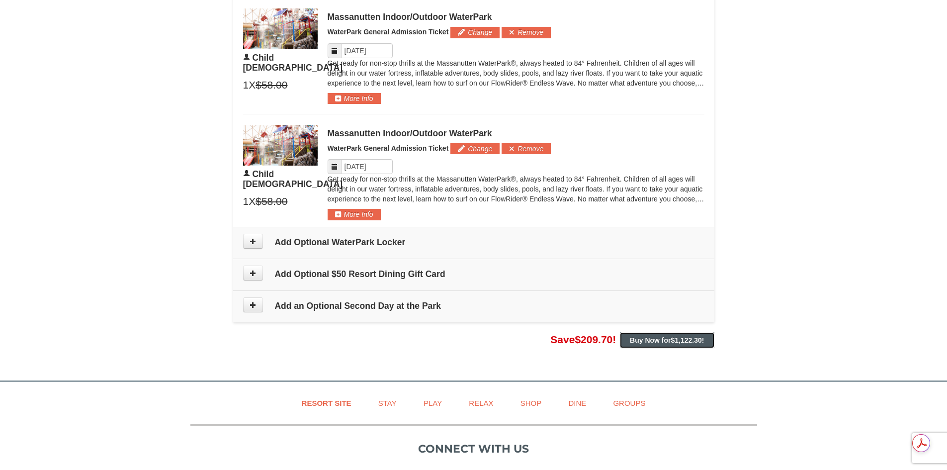
click at [669, 340] on strong "Buy Now for $1,122.30 !" at bounding box center [667, 340] width 74 height 8
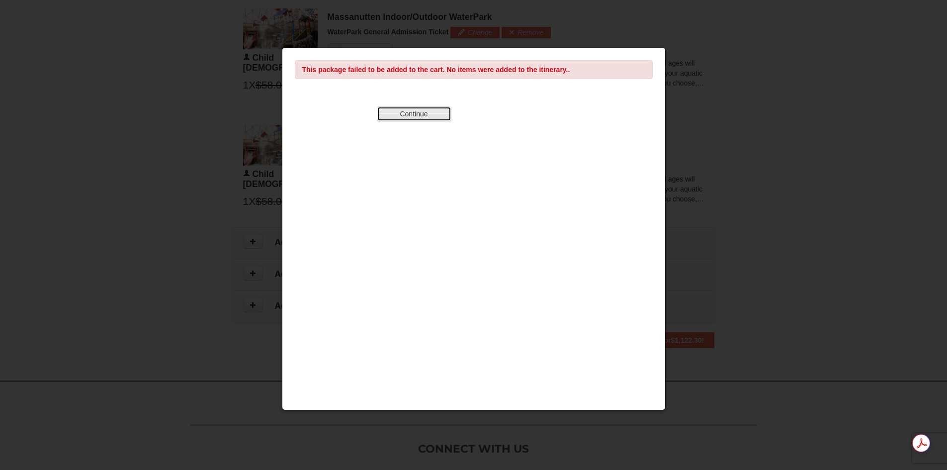
click at [405, 118] on button "Continue" at bounding box center [414, 113] width 75 height 15
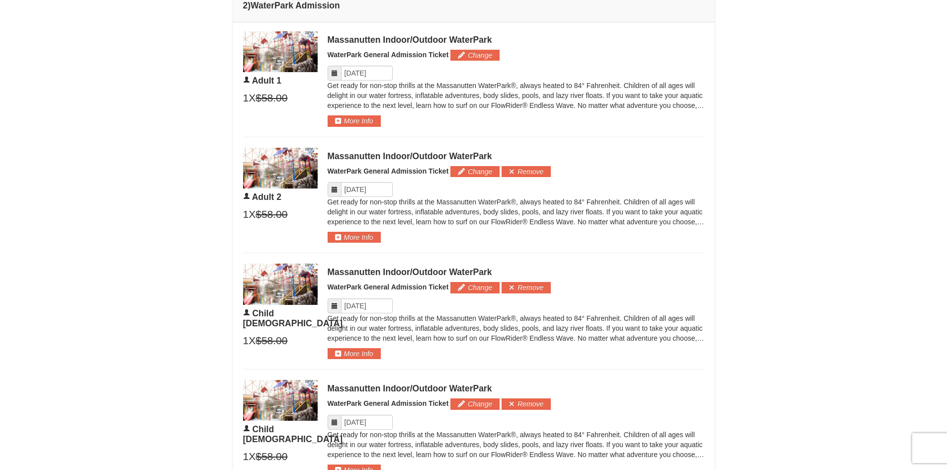
scroll to position [457, 0]
